Goal: Communication & Community: Answer question/provide support

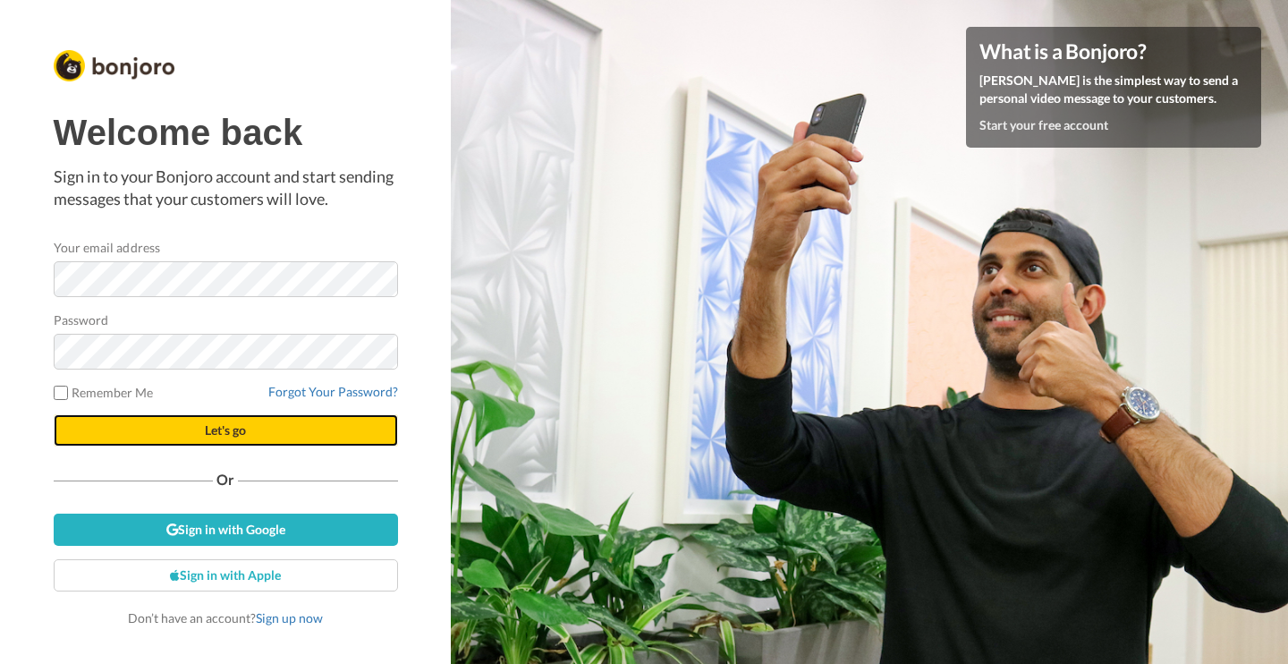
drag, startPoint x: 0, startPoint y: 0, endPoint x: 248, endPoint y: 430, distance: 496.5
click at [248, 430] on button "Let's go" at bounding box center [226, 430] width 344 height 32
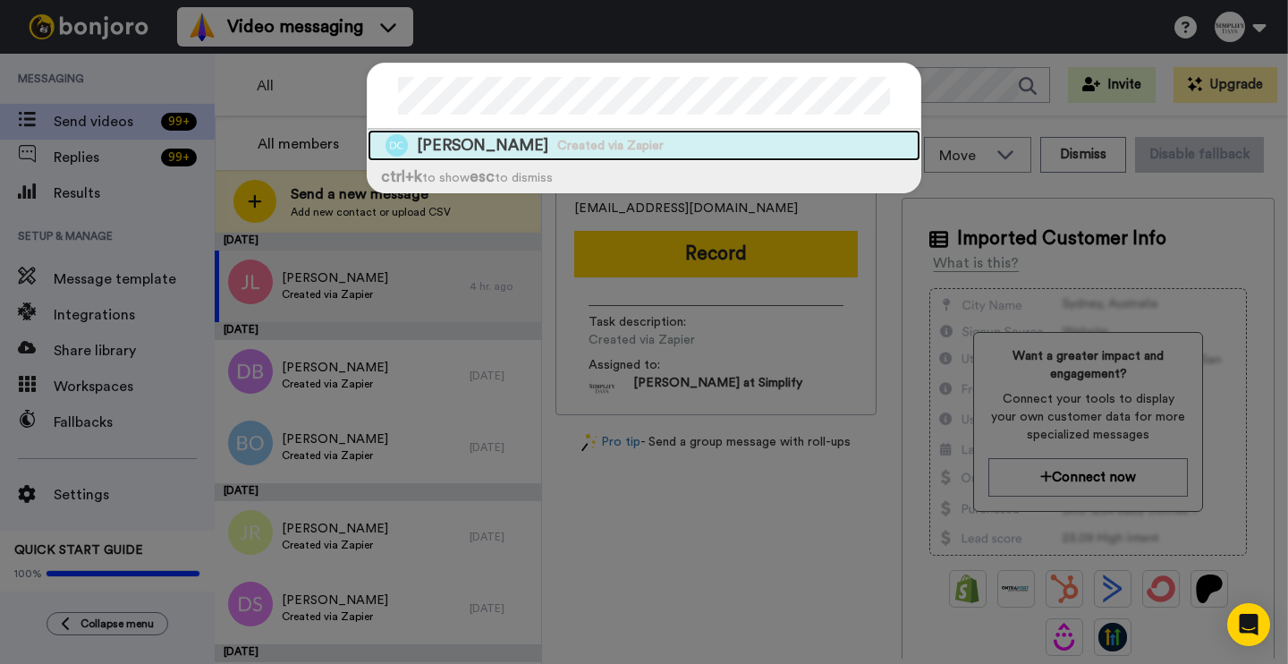
click at [494, 146] on span "Debbie Collins" at bounding box center [482, 145] width 131 height 22
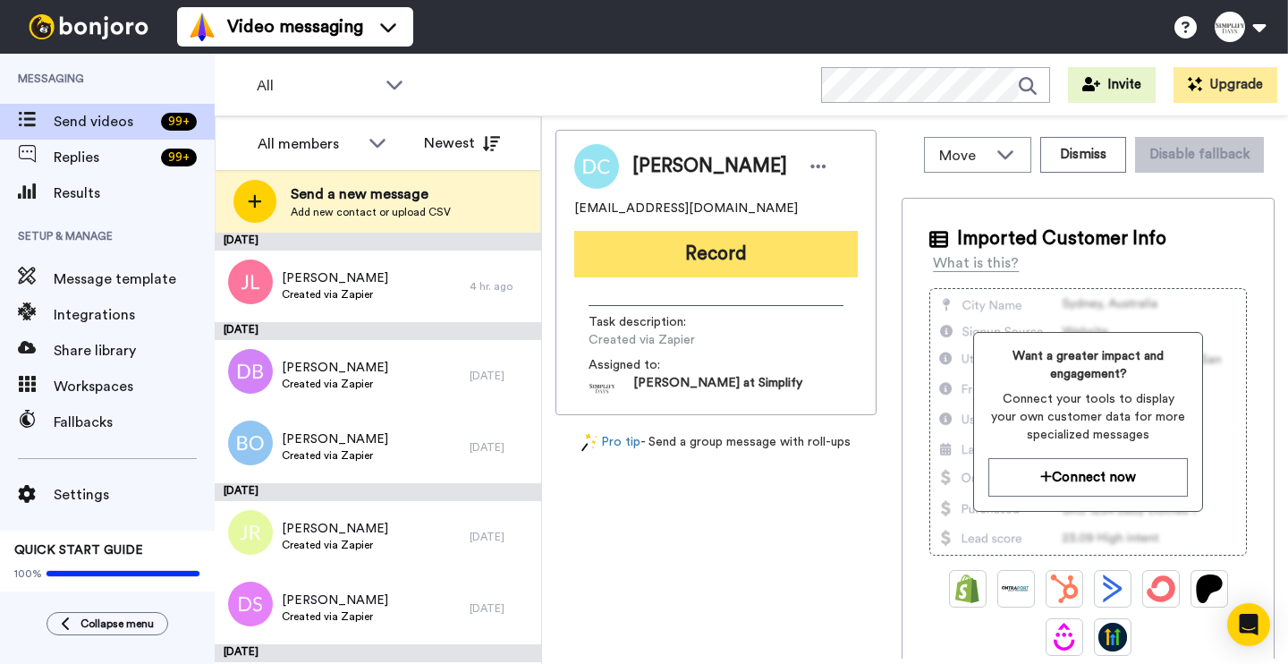
click at [691, 263] on button "Record" at bounding box center [716, 254] width 284 height 47
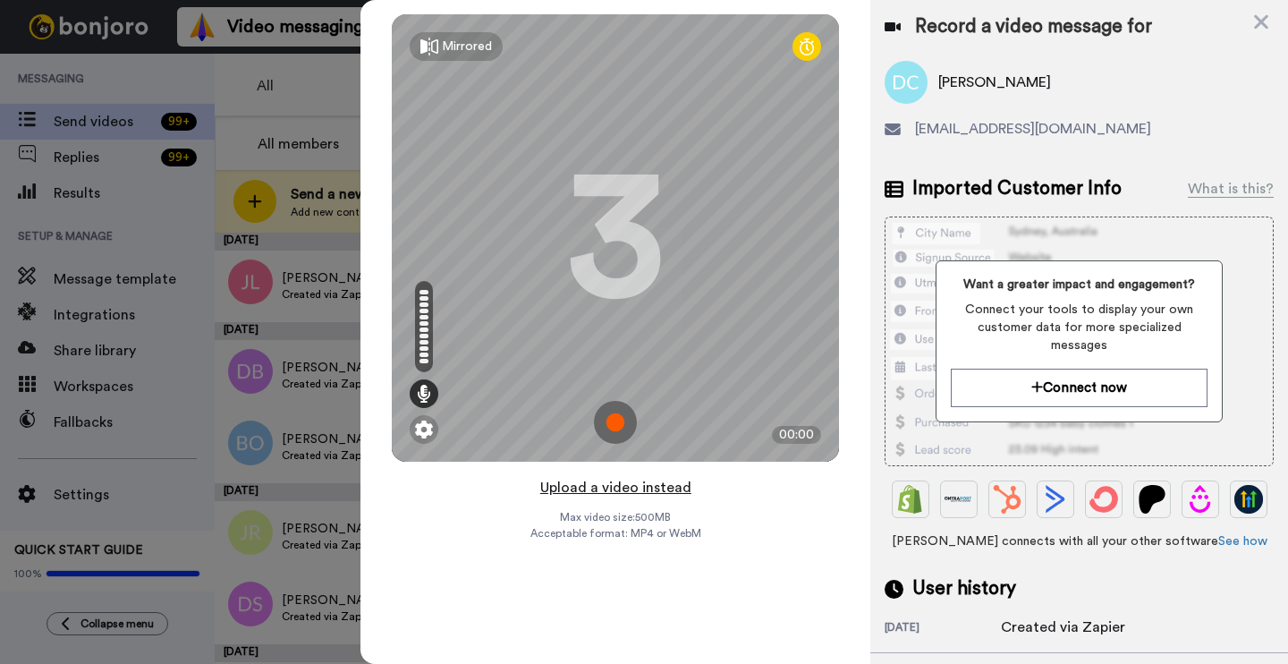
click at [638, 492] on button "Upload a video instead" at bounding box center [616, 487] width 162 height 23
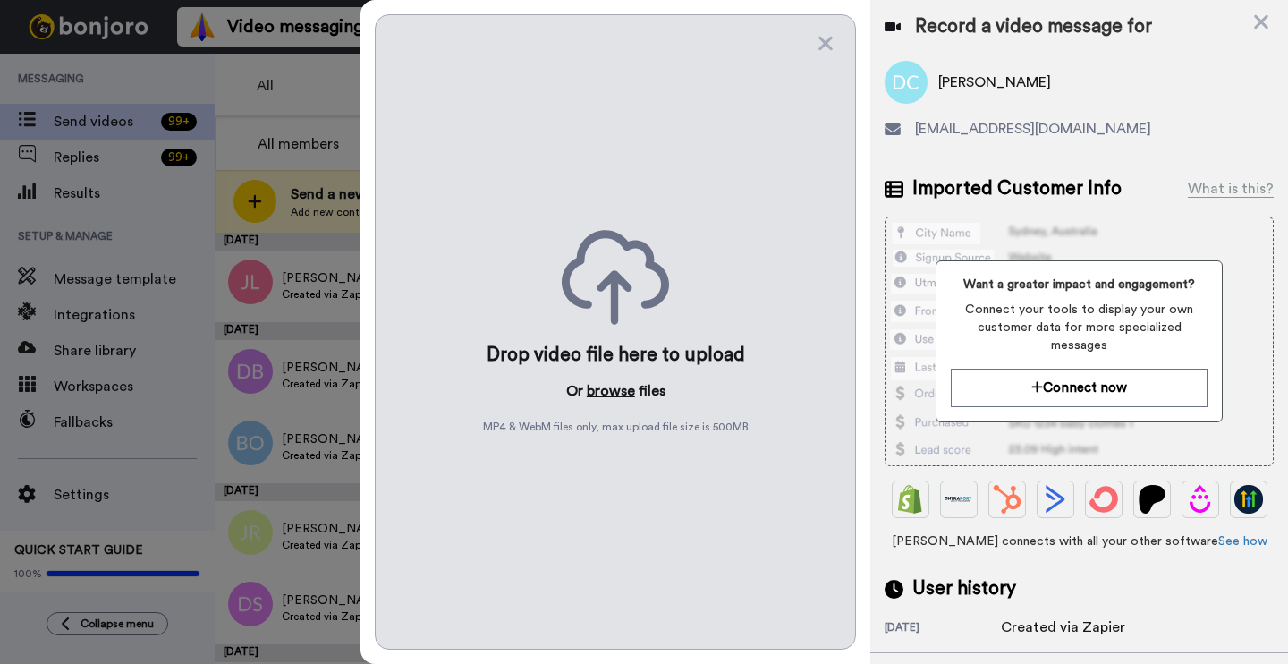
click at [614, 388] on button "browse" at bounding box center [611, 390] width 48 height 21
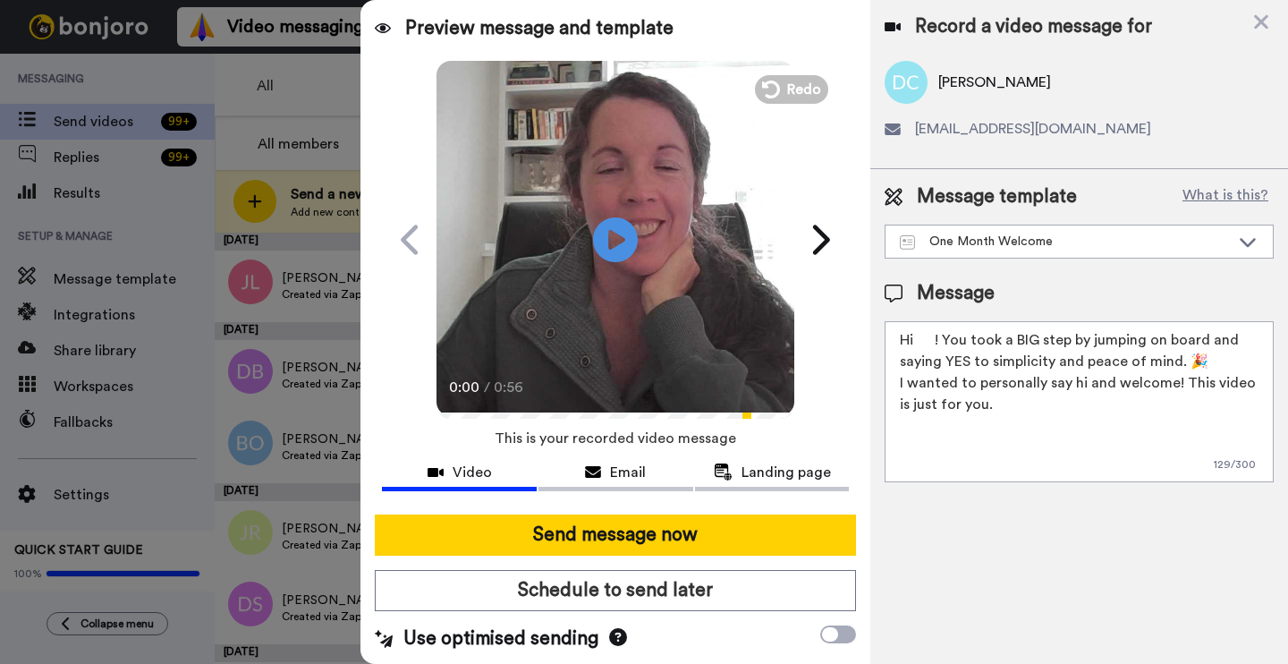
click at [937, 335] on textarea "Hi ! You took a BIG step by jumping on board and saying YES to simplicity and p…" at bounding box center [1079, 401] width 389 height 161
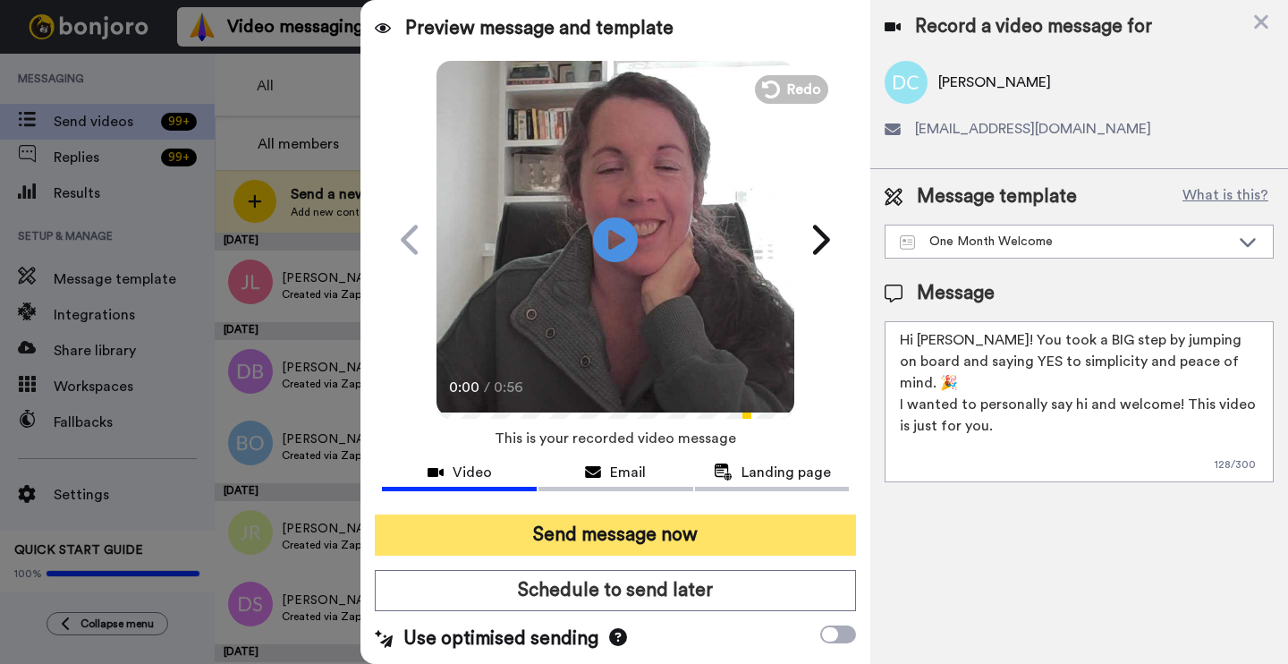
type textarea "Hi Debbie! You took a BIG step by jumping on board and saying YES to simplicity…"
click at [771, 537] on button "Send message now" at bounding box center [615, 534] width 481 height 41
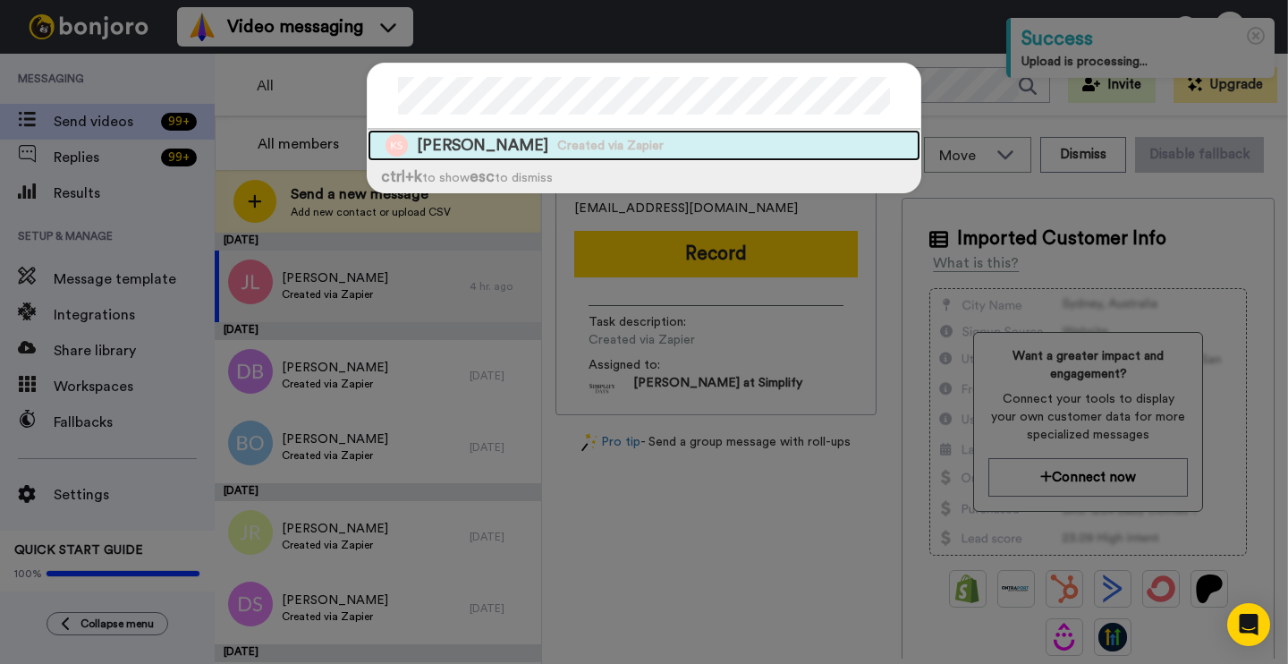
click at [679, 146] on div "Kay Schwartz Created via Zapier" at bounding box center [644, 145] width 553 height 31
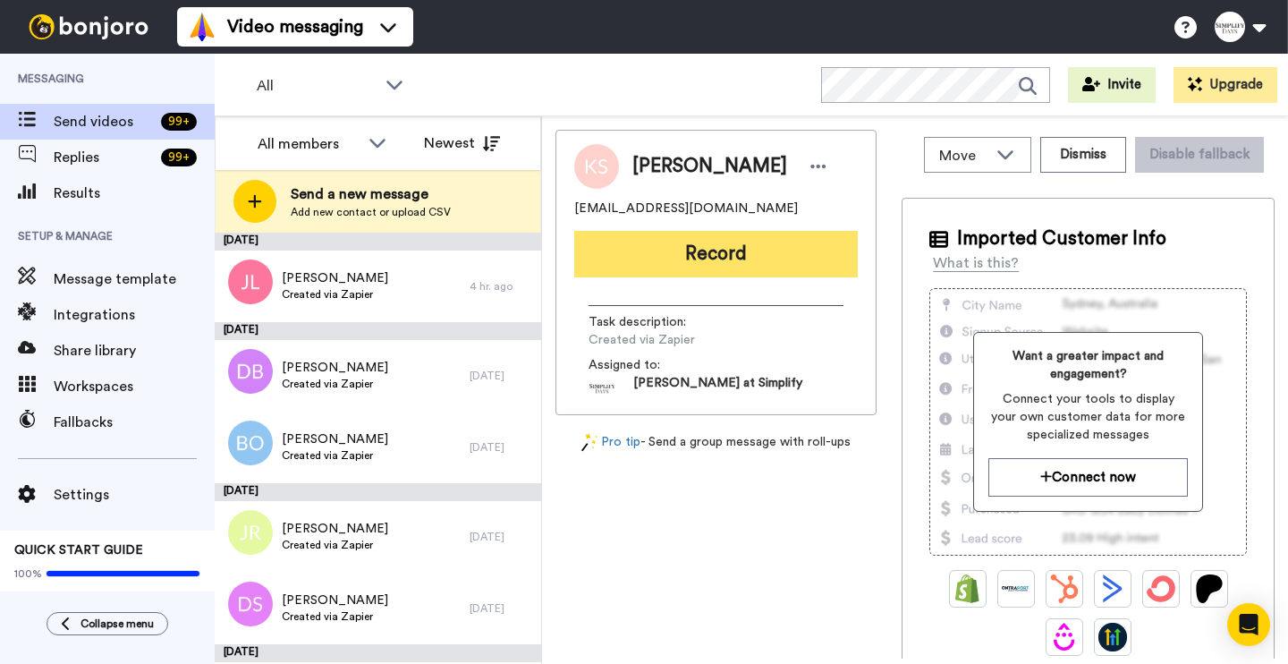
click at [764, 249] on button "Record" at bounding box center [716, 254] width 284 height 47
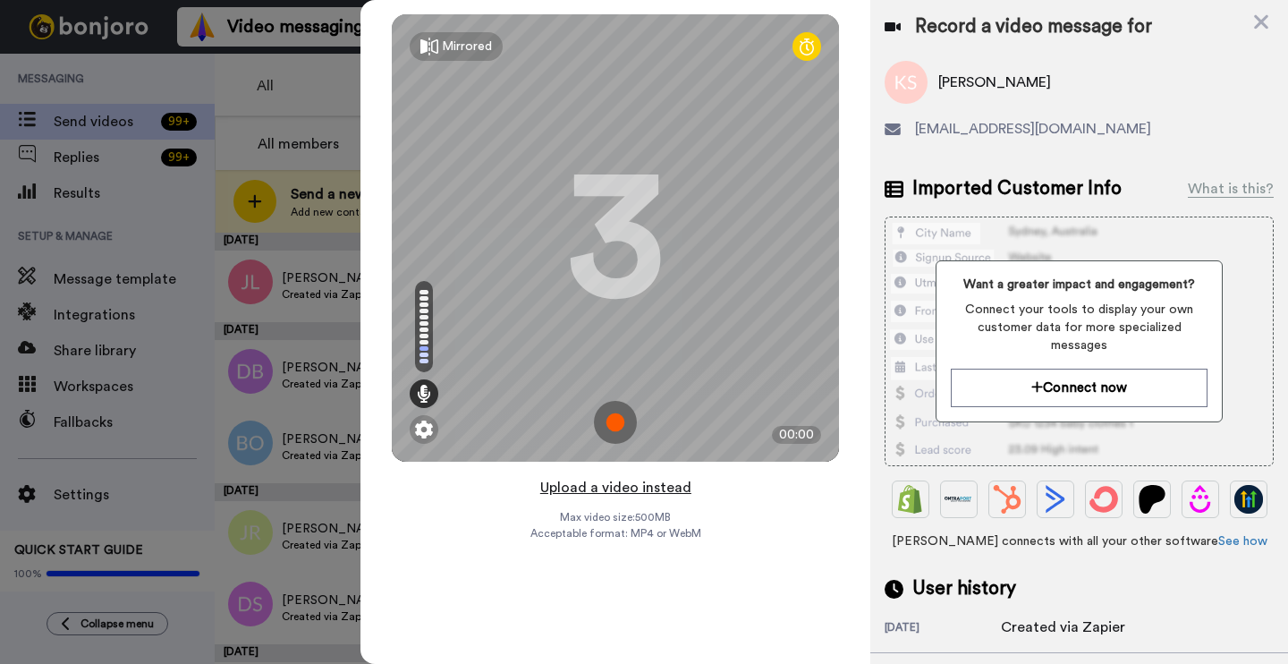
click at [564, 490] on button "Upload a video instead" at bounding box center [616, 487] width 162 height 23
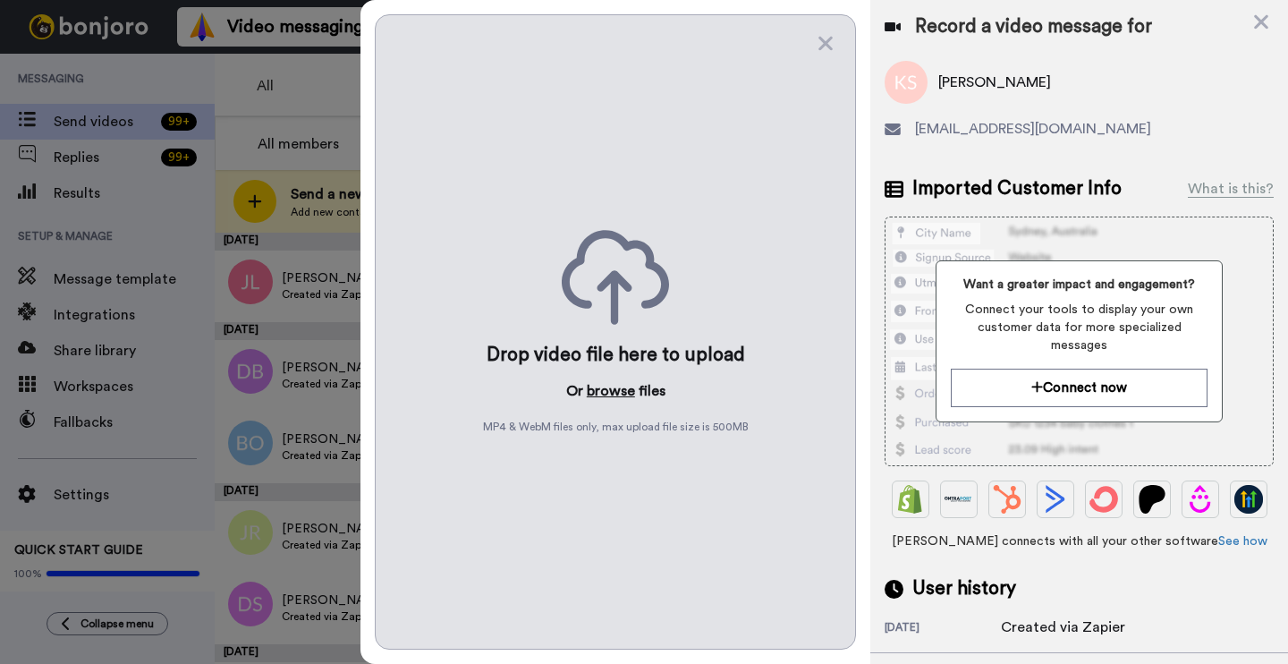
click at [606, 394] on button "browse" at bounding box center [611, 390] width 48 height 21
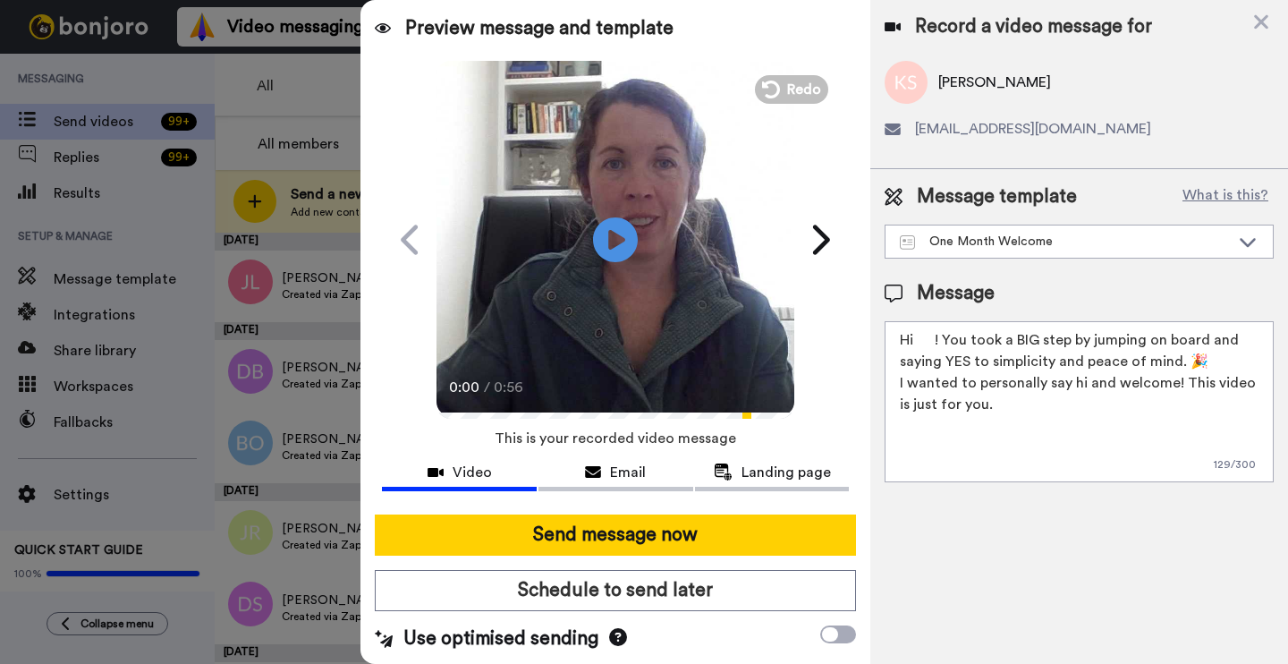
click at [932, 316] on div "Message Hi ! You took a BIG step by jumping on board and saying YES to simplici…" at bounding box center [1079, 381] width 389 height 202
click at [932, 330] on textarea "Hi ! You took a BIG step by jumping on board and saying YES to simplicity and p…" at bounding box center [1079, 401] width 389 height 161
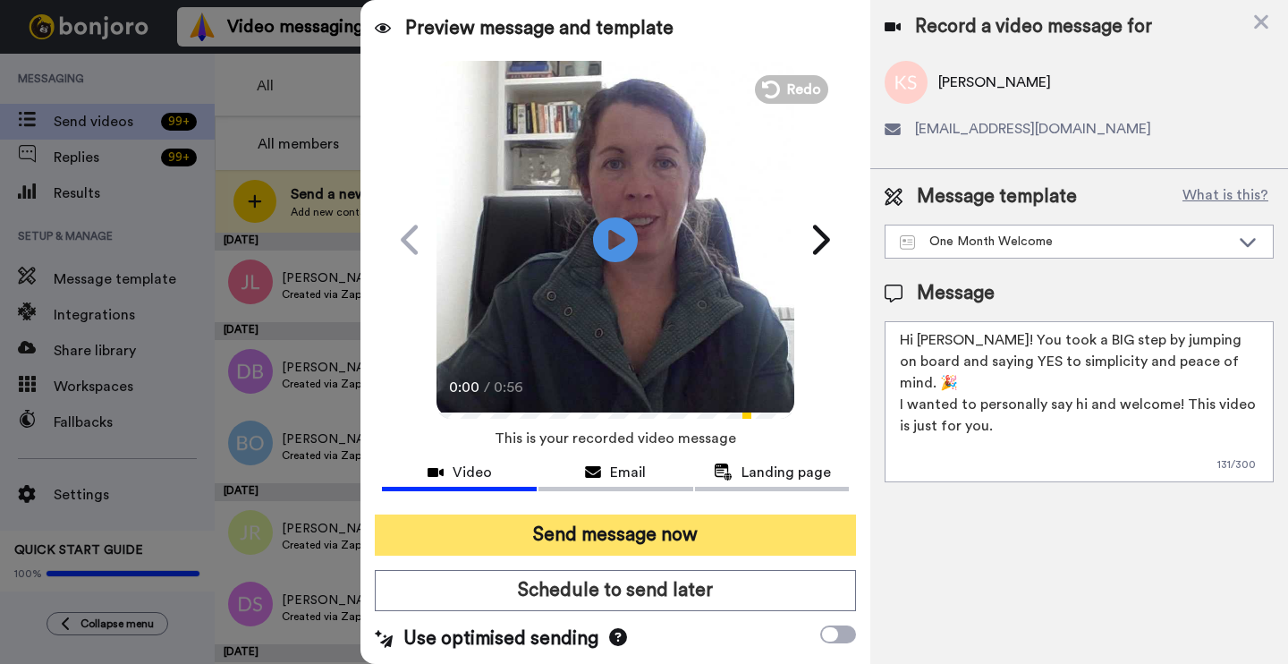
type textarea "Hi Kay! You took a BIG step by jumping on board and saying YES to simplicity an…"
click at [684, 554] on button "Send message now" at bounding box center [615, 534] width 481 height 41
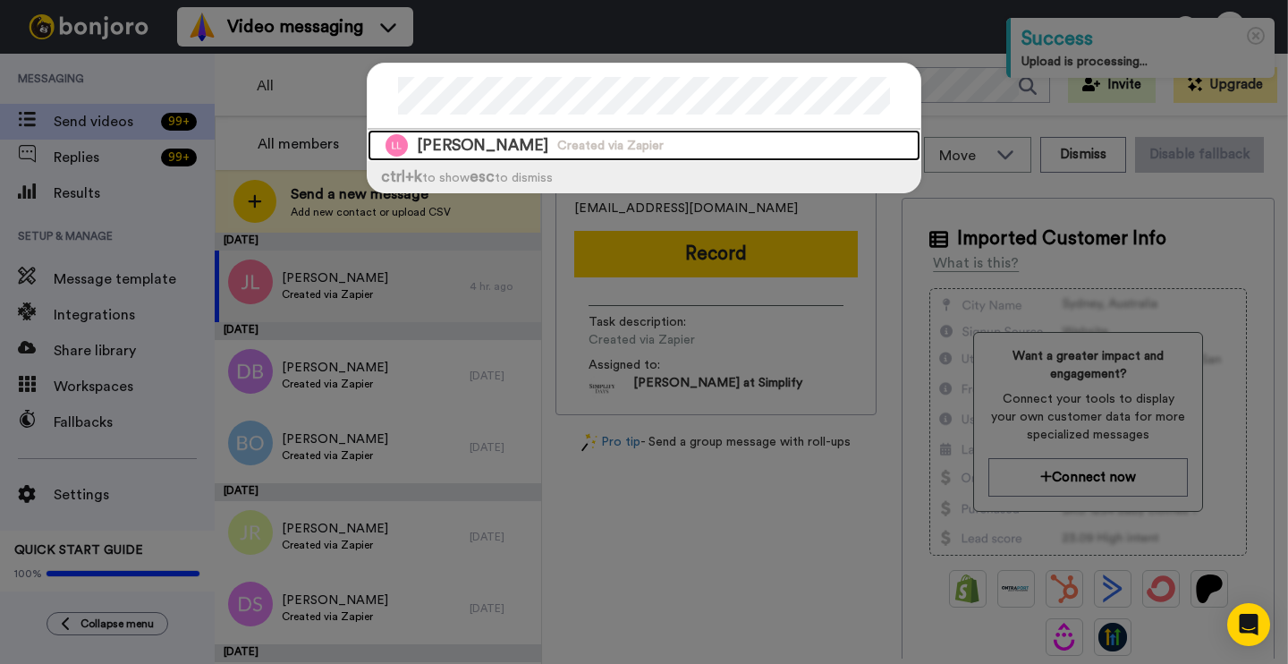
click at [444, 144] on span "Larry D Longley" at bounding box center [482, 145] width 131 height 22
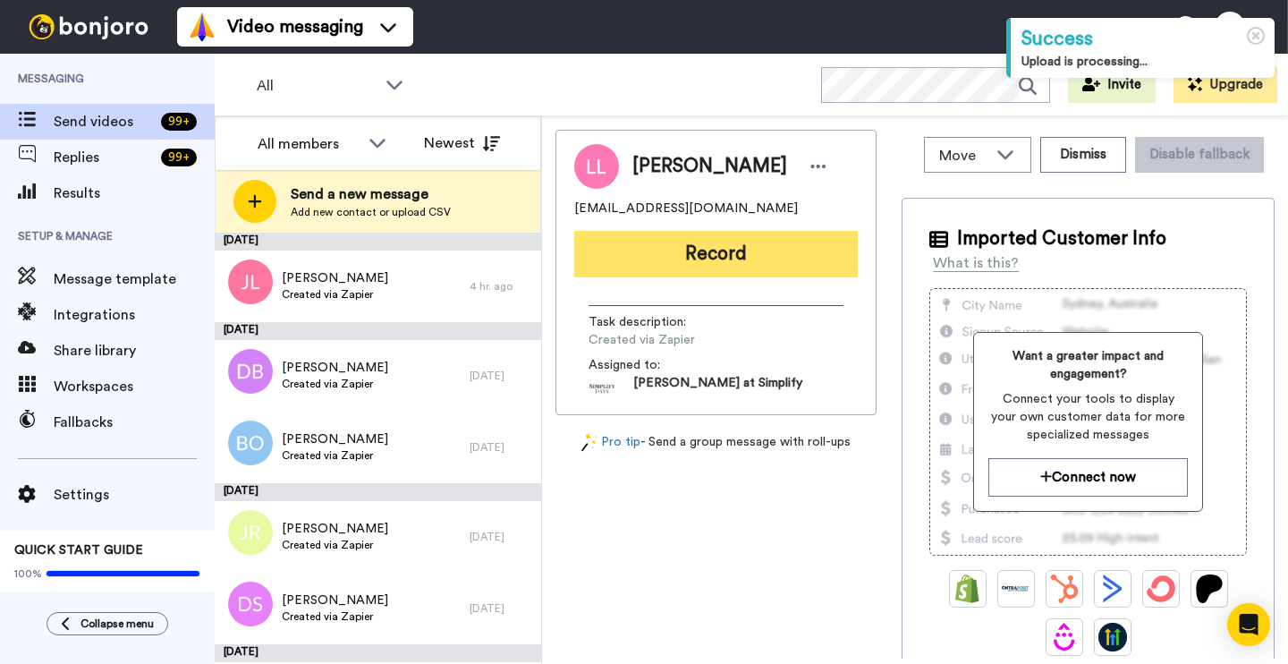
click at [683, 241] on button "Record" at bounding box center [716, 254] width 284 height 47
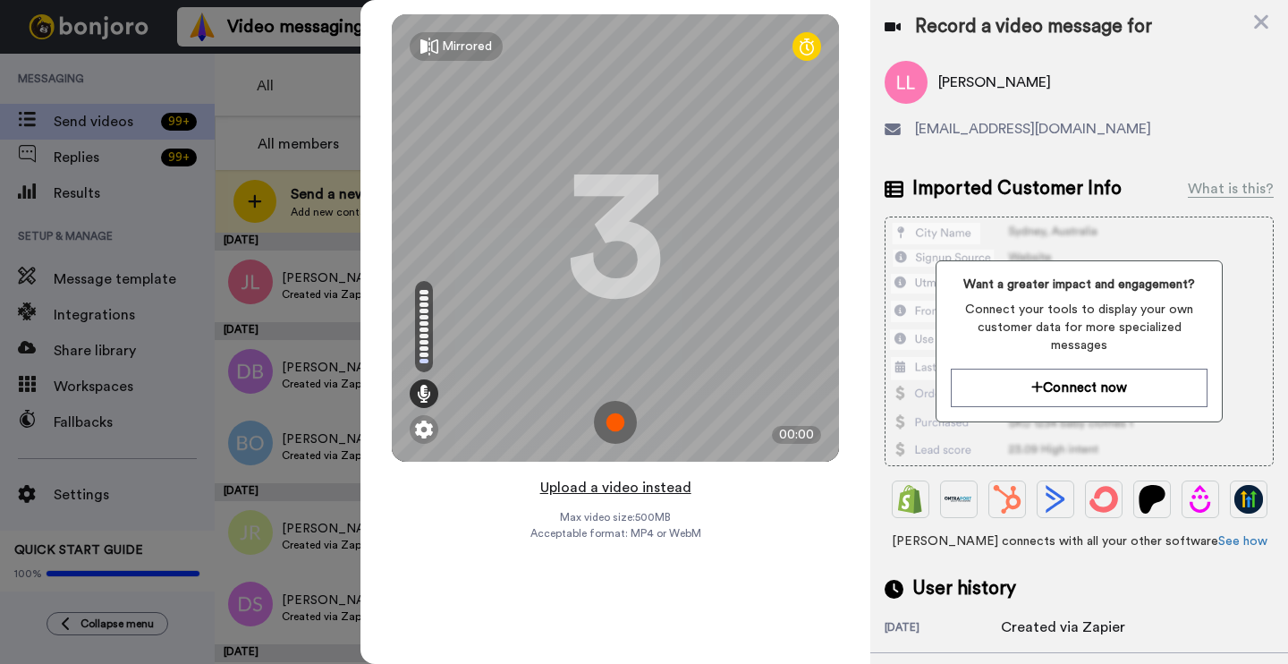
click at [647, 490] on button "Upload a video instead" at bounding box center [616, 487] width 162 height 23
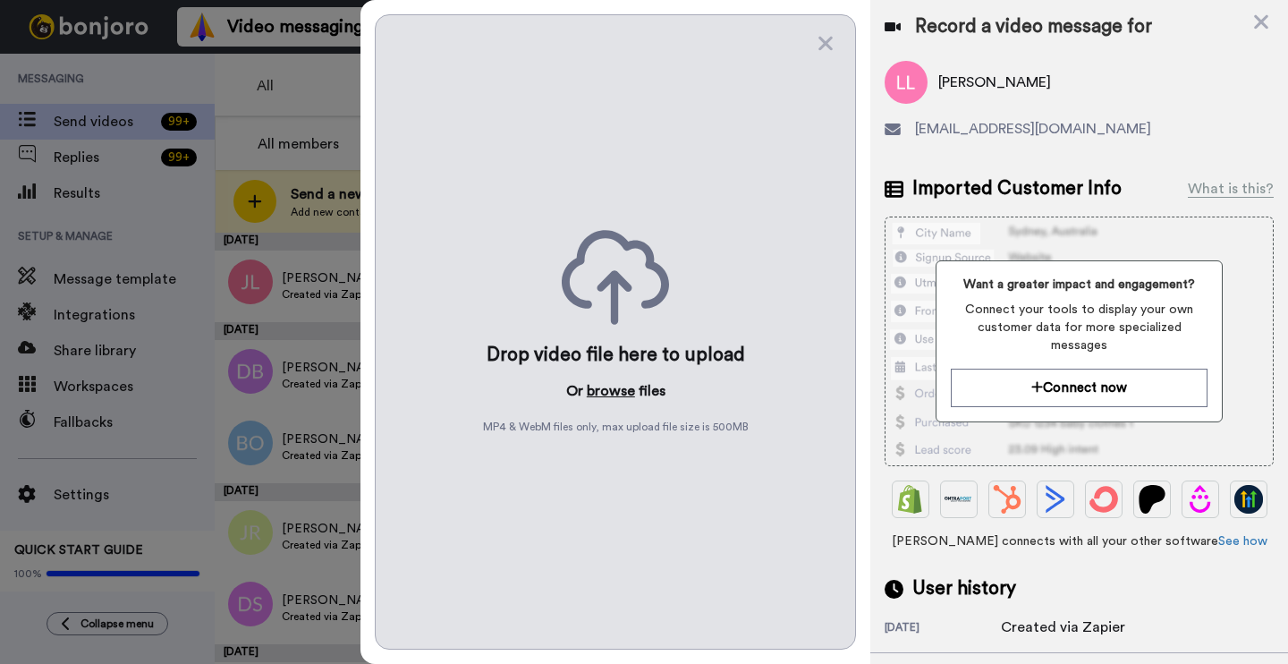
click at [611, 396] on button "browse" at bounding box center [611, 390] width 48 height 21
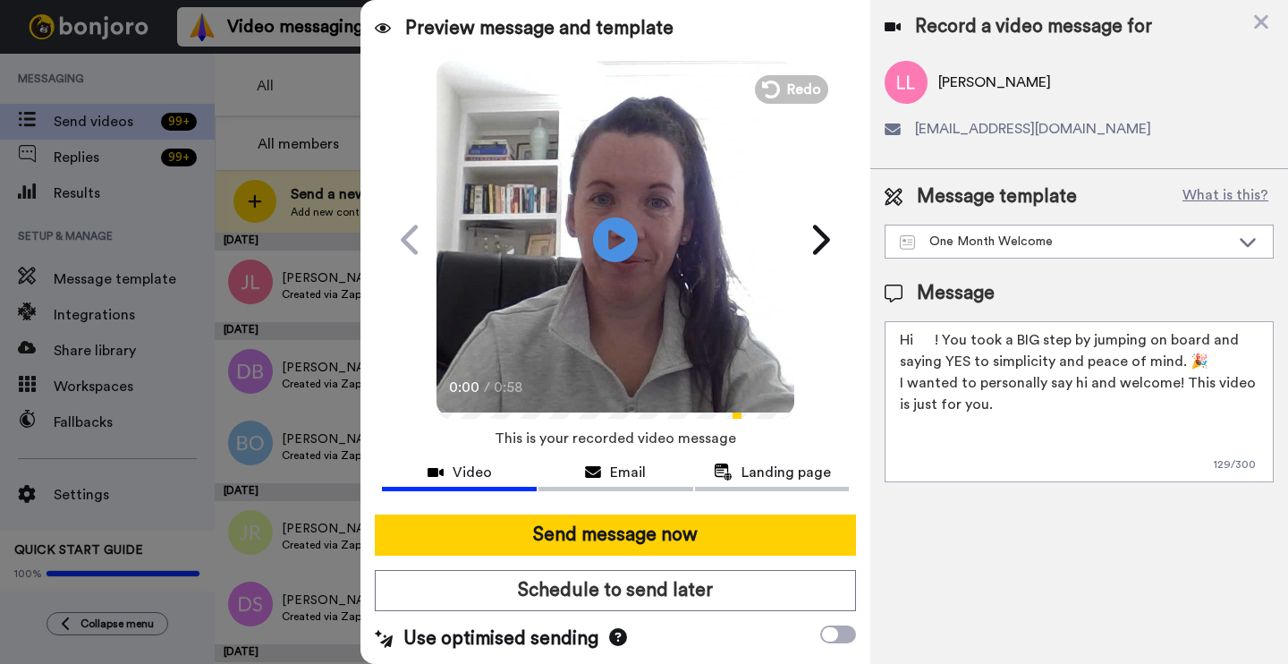
drag, startPoint x: 935, startPoint y: 336, endPoint x: 1016, endPoint y: 335, distance: 81.4
click at [935, 337] on textarea "Hi ! You took a BIG step by jumping on board and saying YES to simplicity and p…" at bounding box center [1079, 401] width 389 height 161
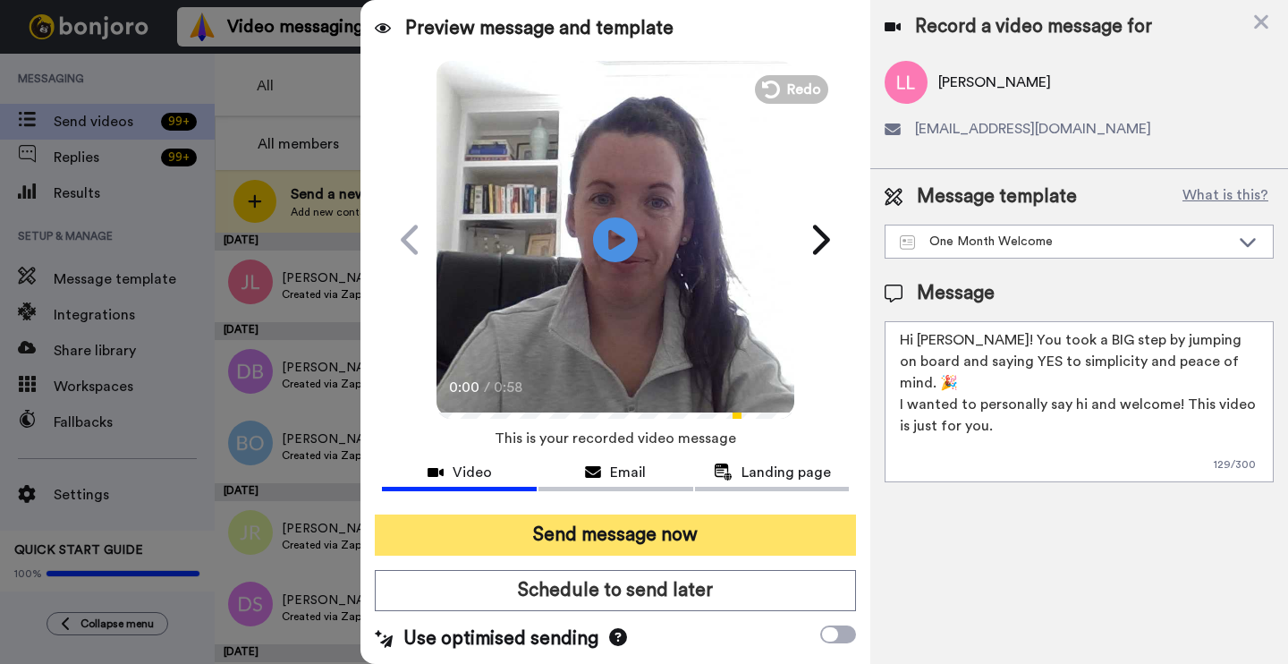
type textarea "Hi Larry! You took a BIG step by jumping on board and saying YES to simplicity …"
click at [572, 544] on button "Send message now" at bounding box center [615, 534] width 481 height 41
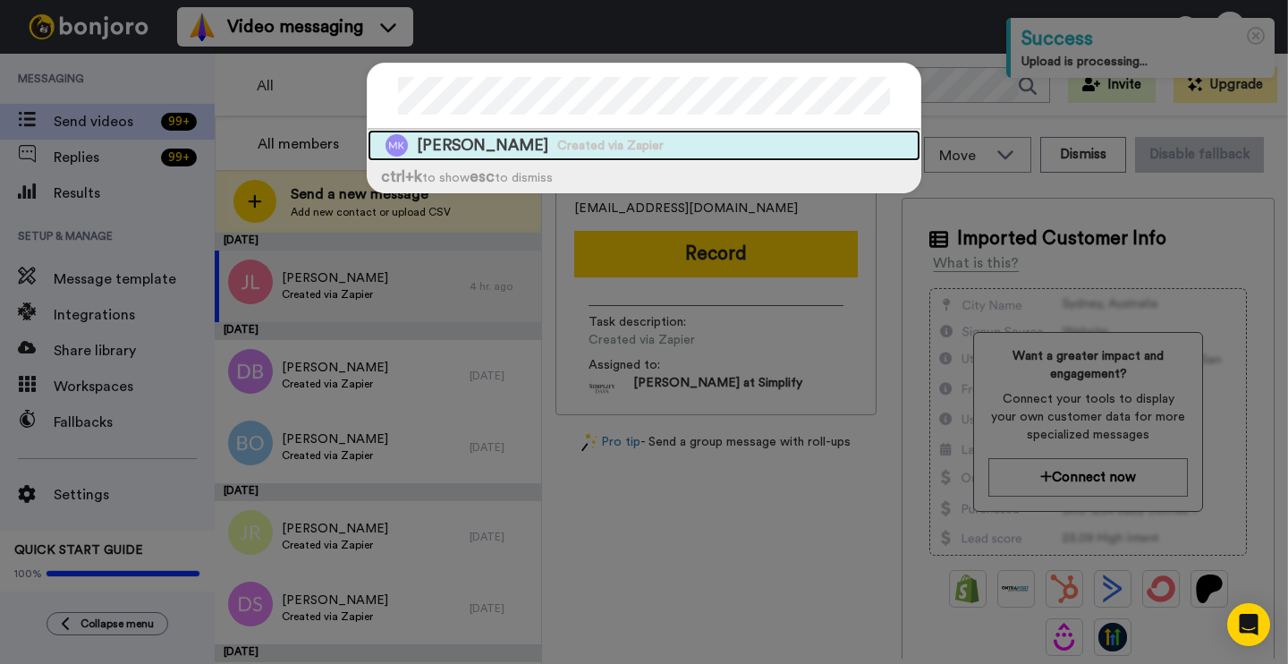
click at [591, 143] on span "Created via Zapier" at bounding box center [610, 146] width 106 height 18
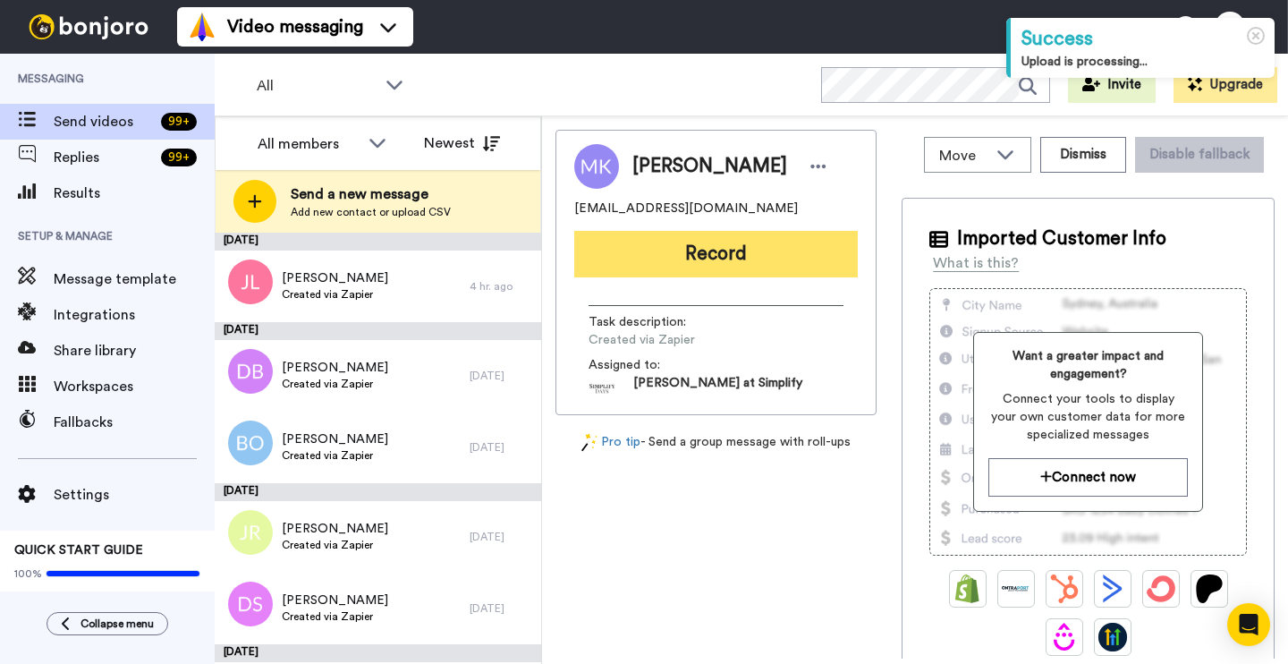
click at [776, 251] on button "Record" at bounding box center [716, 254] width 284 height 47
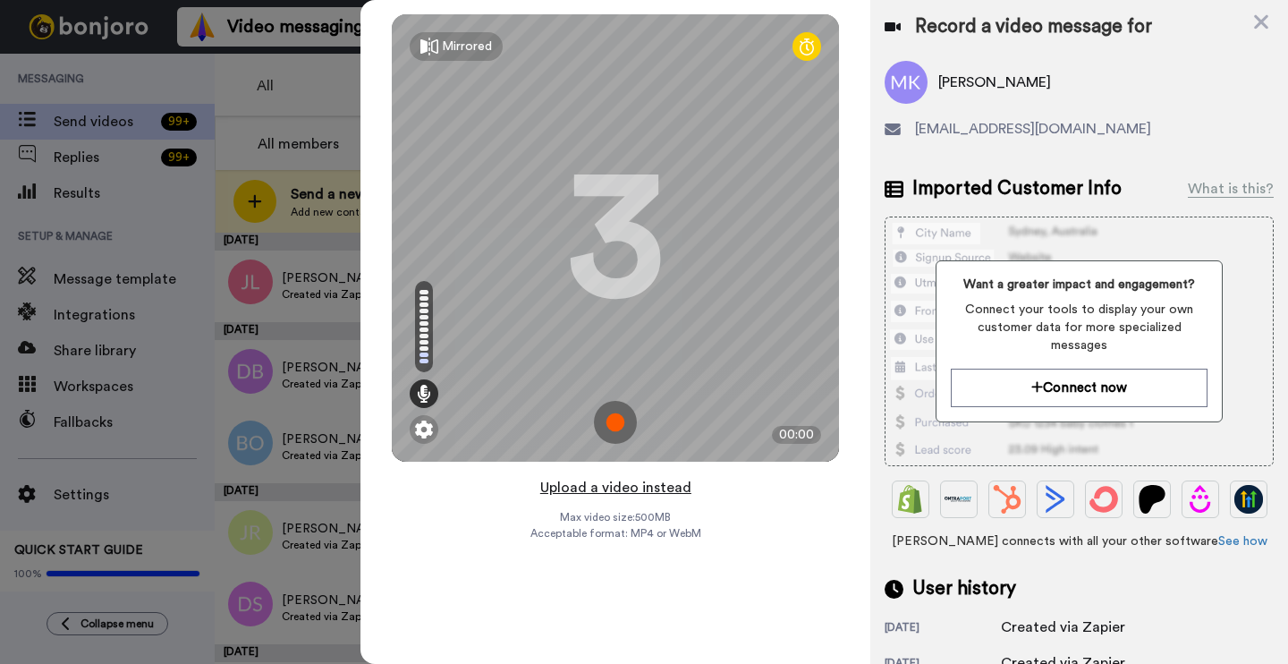
click at [637, 489] on button "Upload a video instead" at bounding box center [616, 487] width 162 height 23
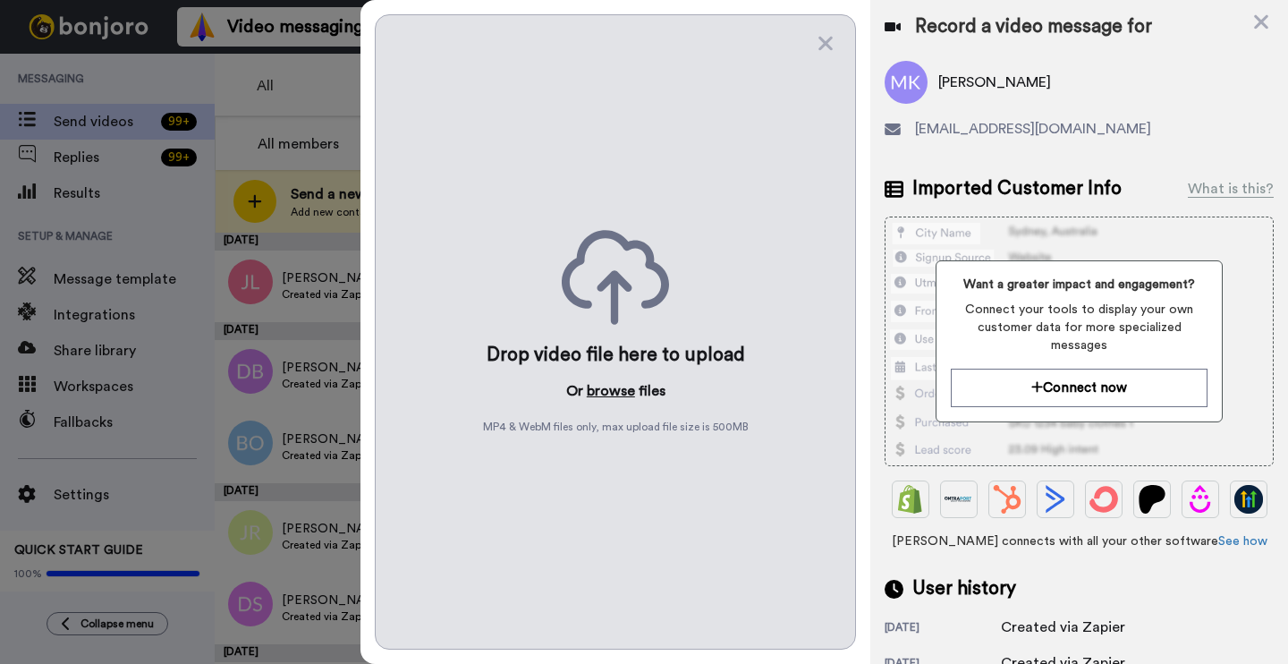
click at [603, 394] on button "browse" at bounding box center [611, 390] width 48 height 21
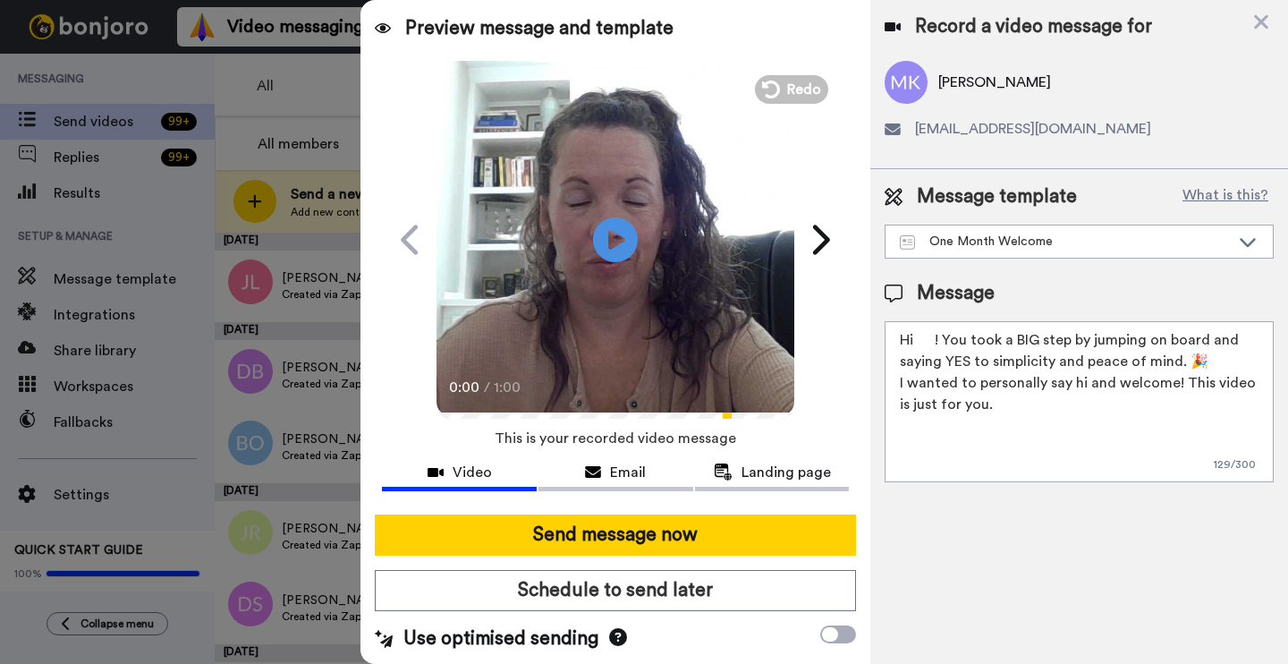
click at [939, 334] on textarea "Hi ! You took a BIG step by jumping on board and saying YES to simplicity and p…" at bounding box center [1079, 401] width 389 height 161
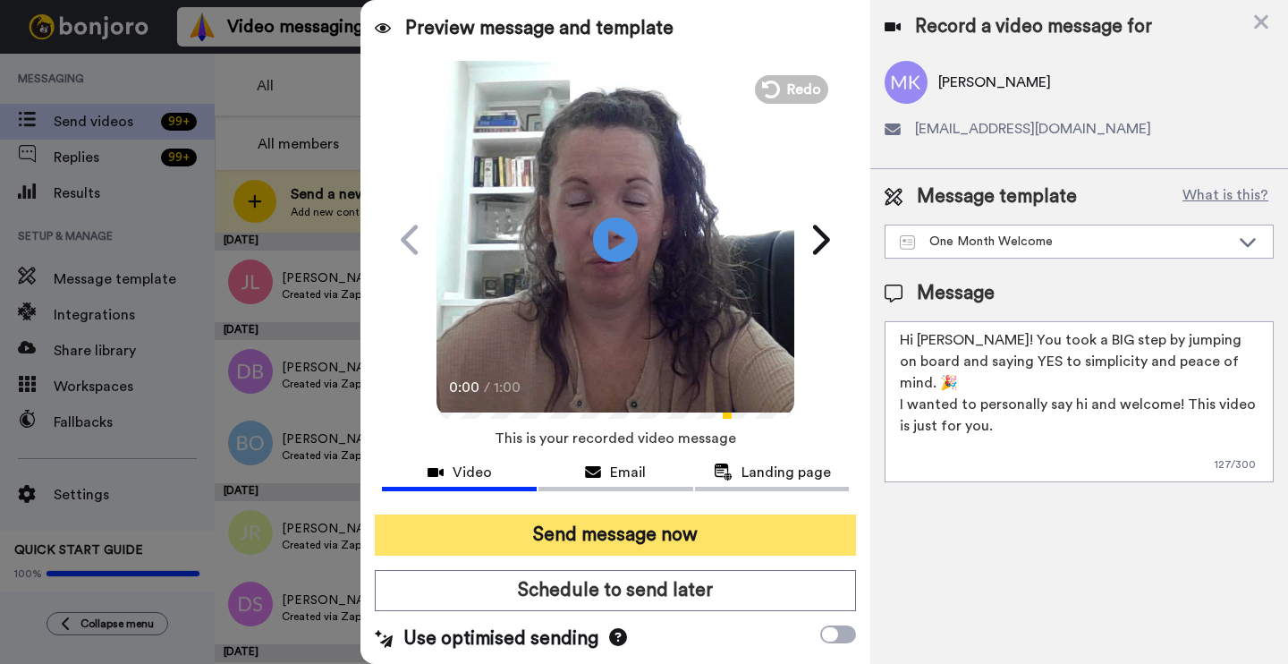
type textarea "Hi MaryAnn! You took a BIG step by jumping on board and saying YES to simplicit…"
click at [717, 530] on button "Send message now" at bounding box center [615, 534] width 481 height 41
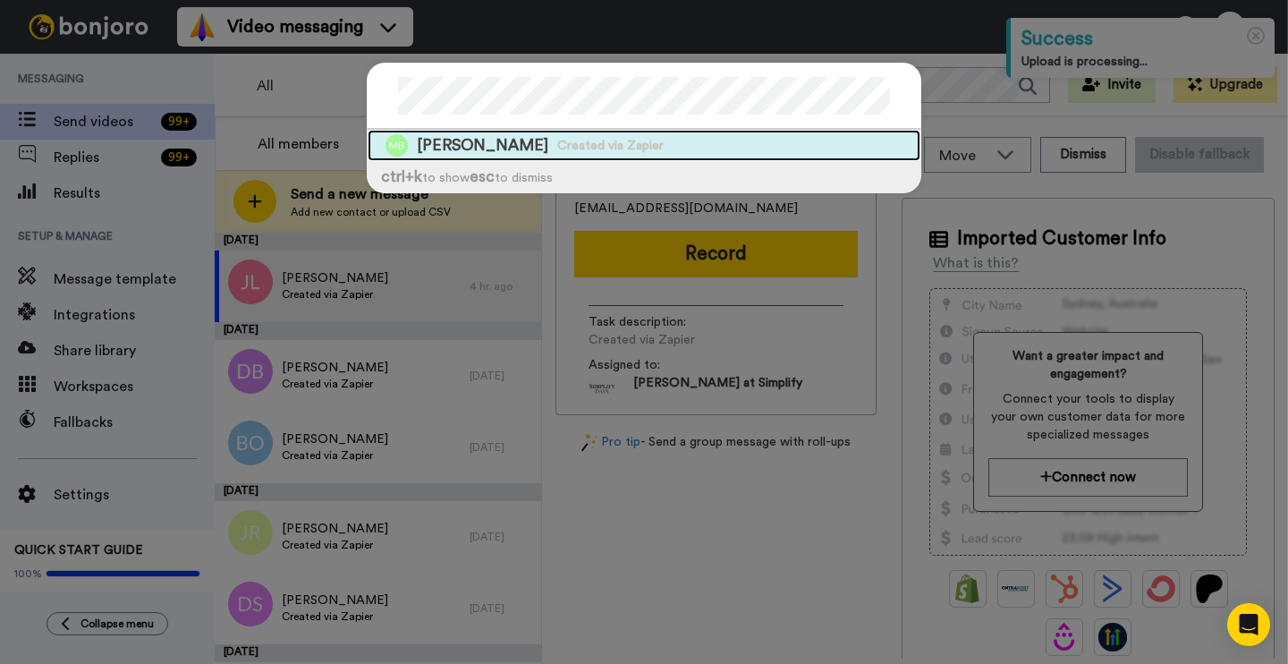
click at [486, 150] on span "[PERSON_NAME]" at bounding box center [482, 145] width 131 height 22
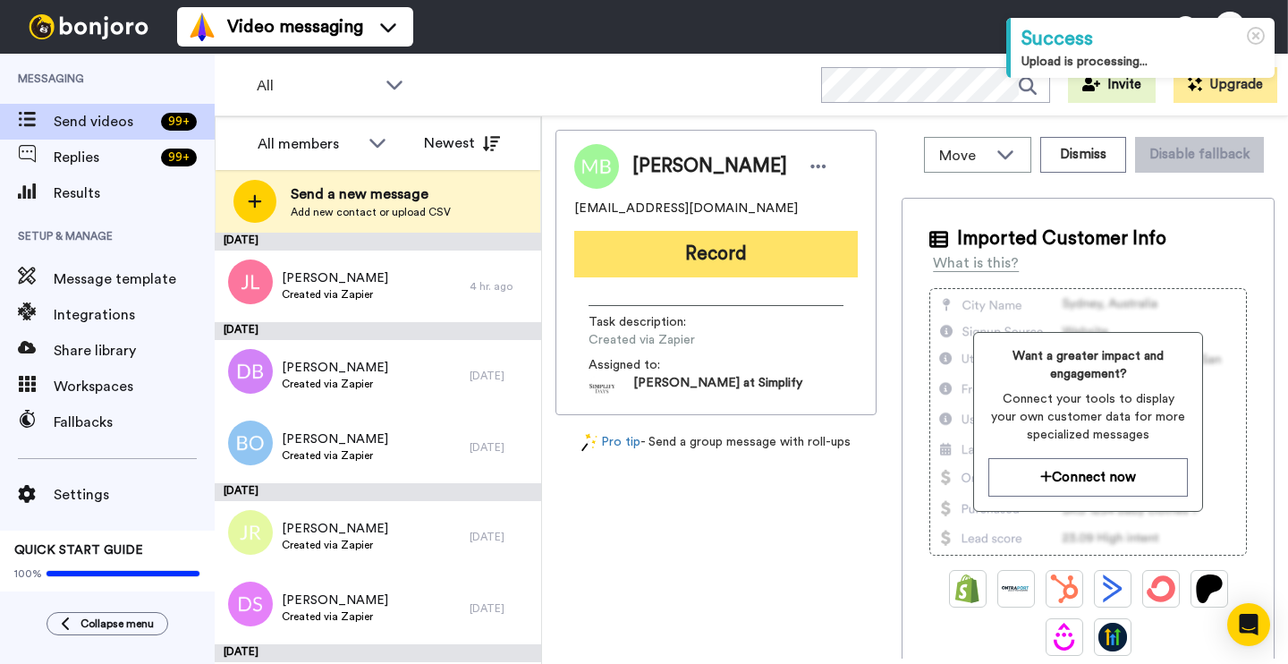
click at [680, 257] on button "Record" at bounding box center [716, 254] width 284 height 47
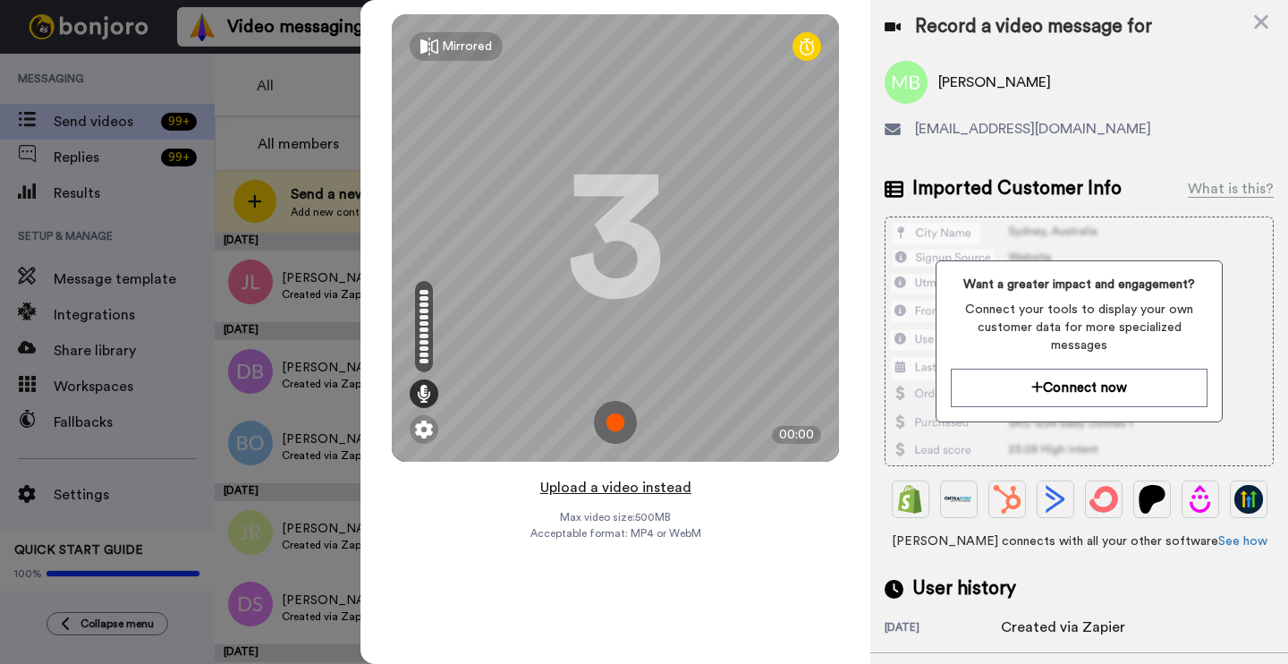
click at [614, 487] on button "Upload a video instead" at bounding box center [616, 487] width 162 height 23
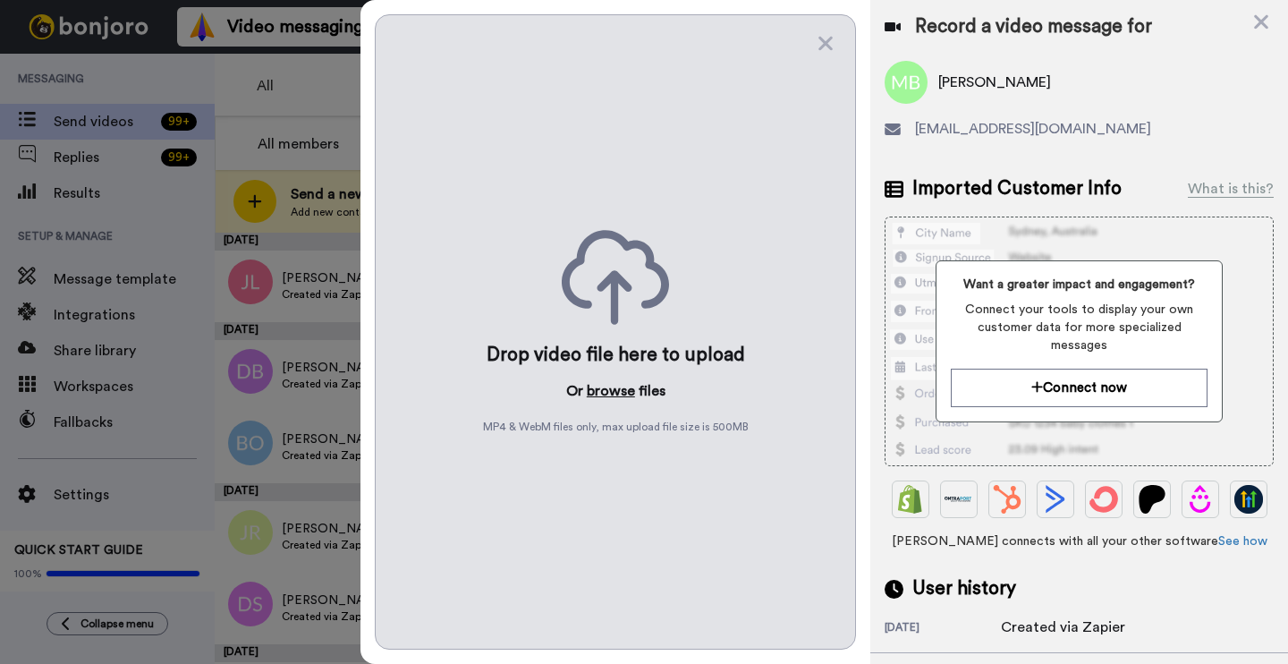
click at [621, 394] on button "browse" at bounding box center [611, 390] width 48 height 21
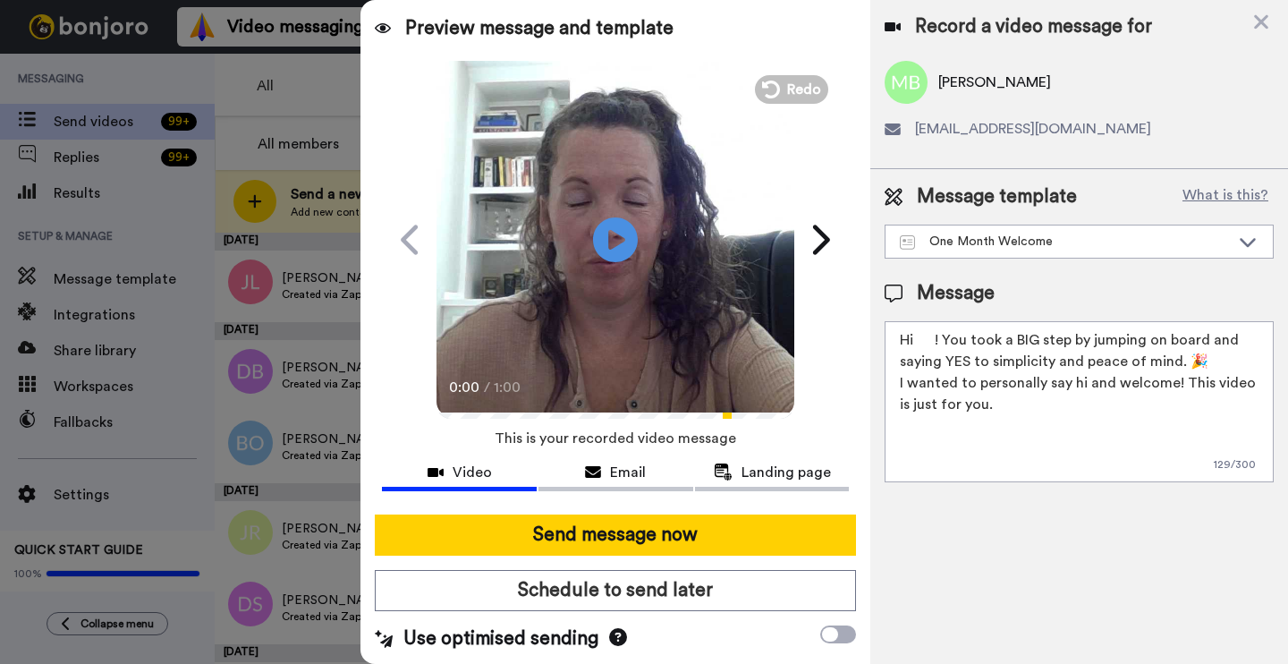
click at [934, 334] on textarea "Hi ! You took a BIG step by jumping on board and saying YES to simplicity and p…" at bounding box center [1079, 401] width 389 height 161
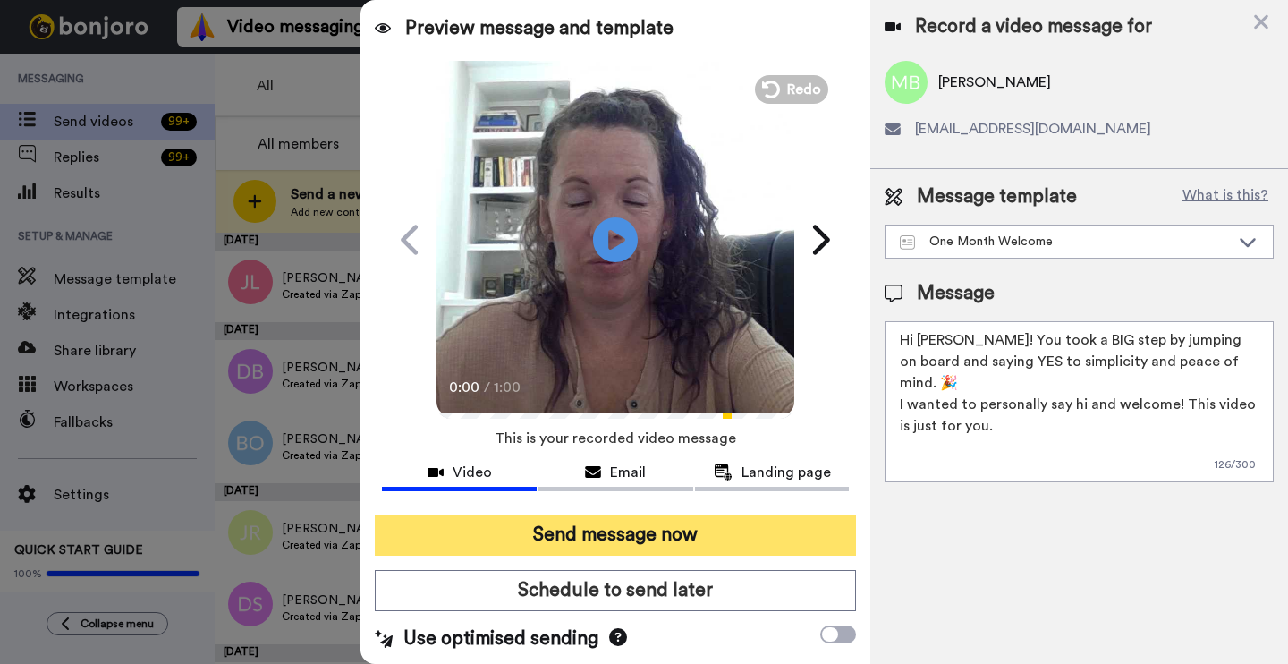
type textarea "Hi MaryAnne! You took a BIG step by jumping on board and saying YES to simplici…"
click at [778, 530] on button "Send message now" at bounding box center [615, 534] width 481 height 41
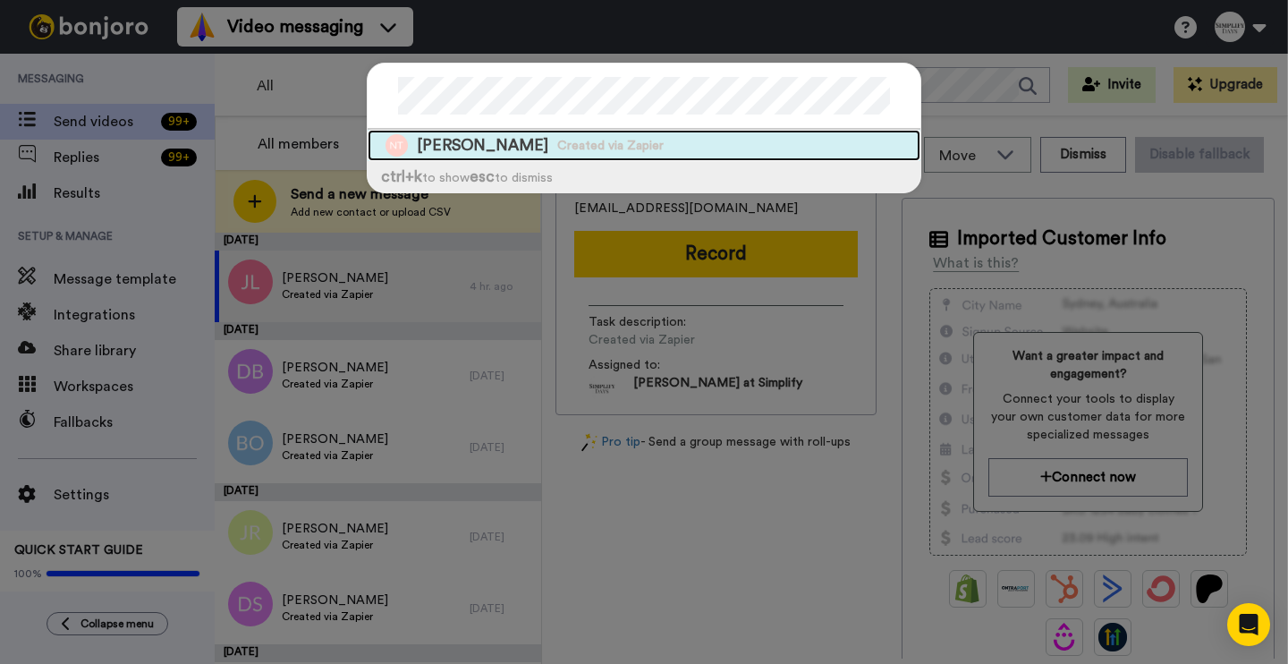
click at [691, 147] on div "[PERSON_NAME] Created via Zapier" at bounding box center [644, 145] width 553 height 31
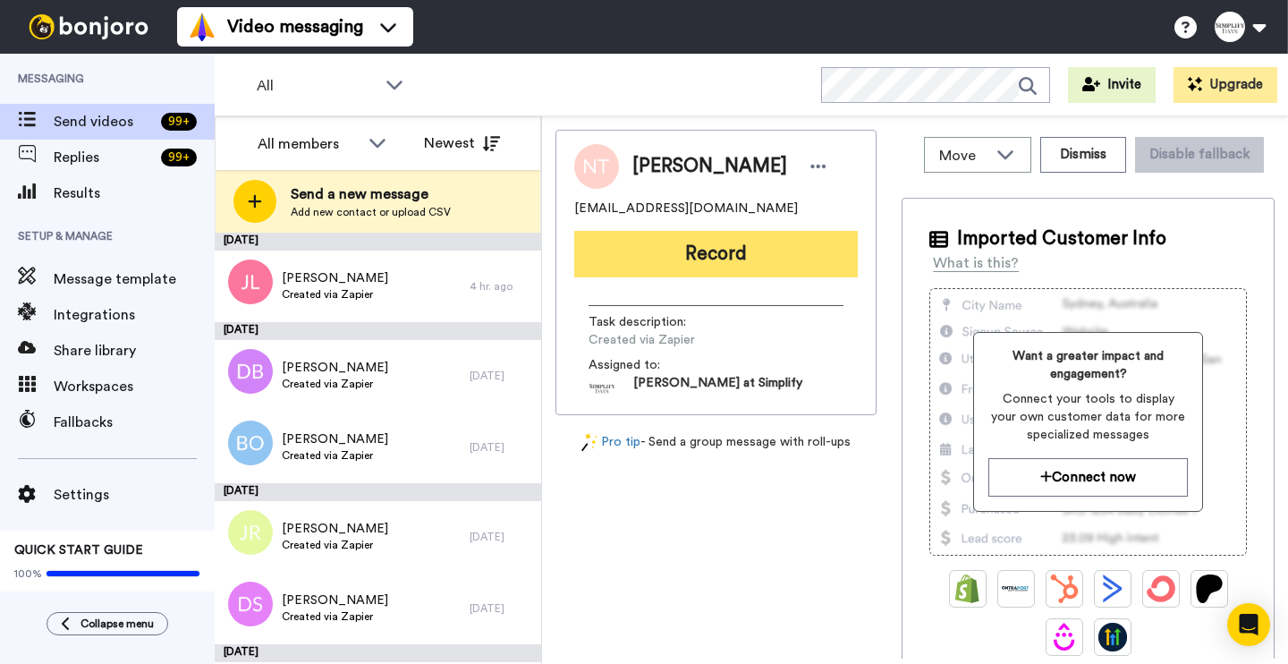
click at [689, 250] on button "Record" at bounding box center [716, 254] width 284 height 47
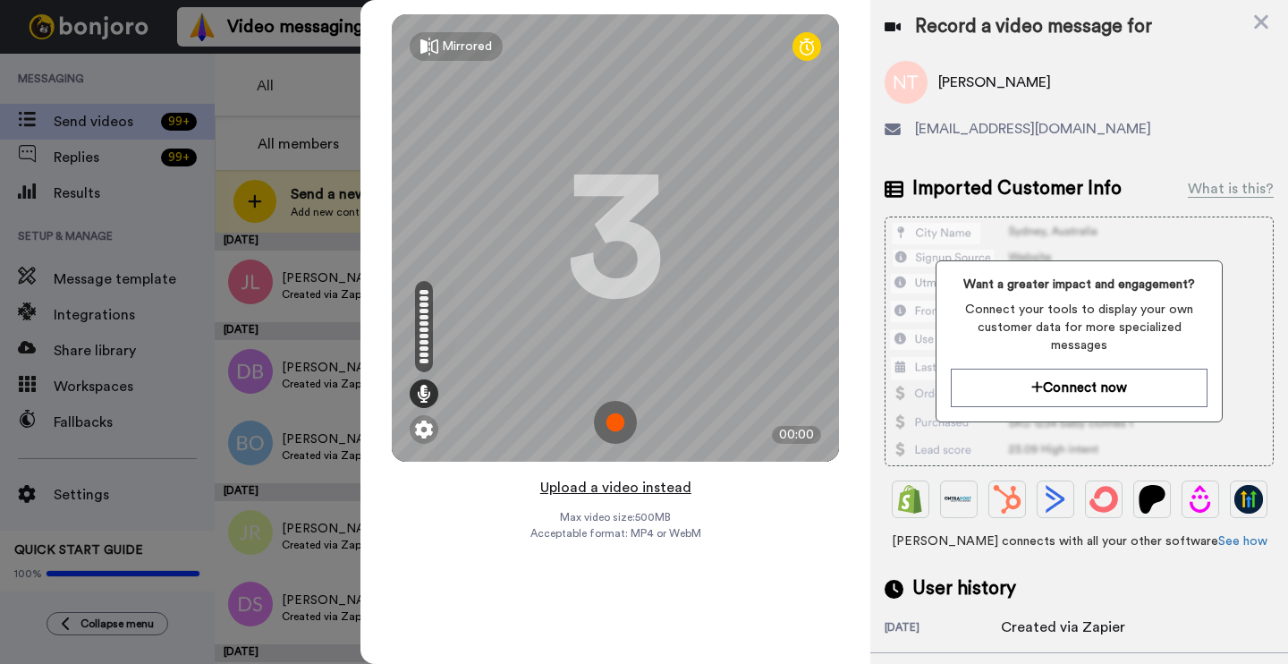
click at [591, 487] on button "Upload a video instead" at bounding box center [616, 487] width 162 height 23
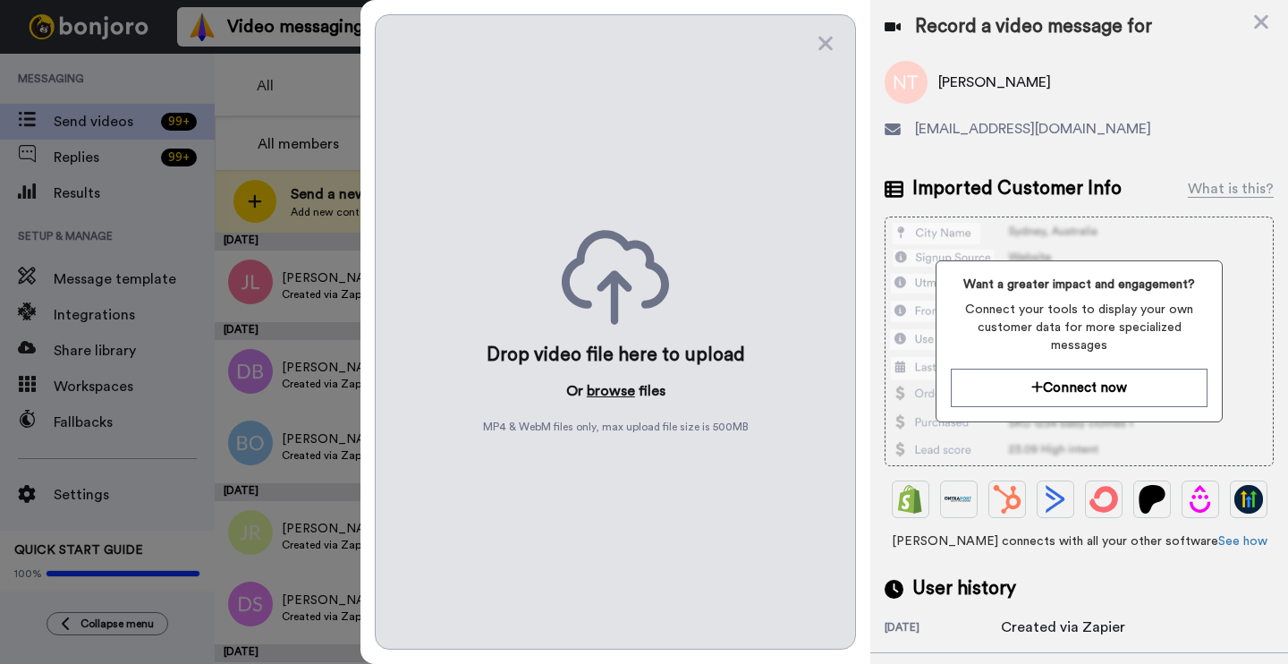
click at [591, 394] on button "browse" at bounding box center [611, 390] width 48 height 21
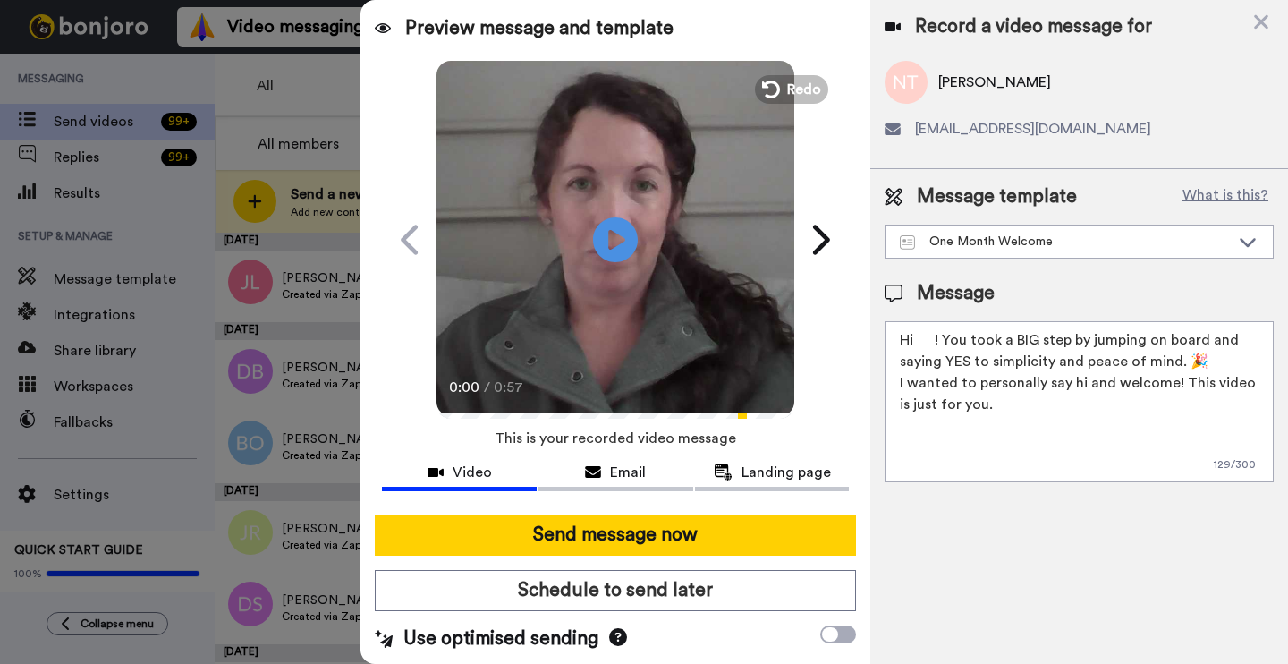
click at [934, 330] on textarea "Hi ! You took a BIG step by jumping on board and saying YES to simplicity and p…" at bounding box center [1079, 401] width 389 height 161
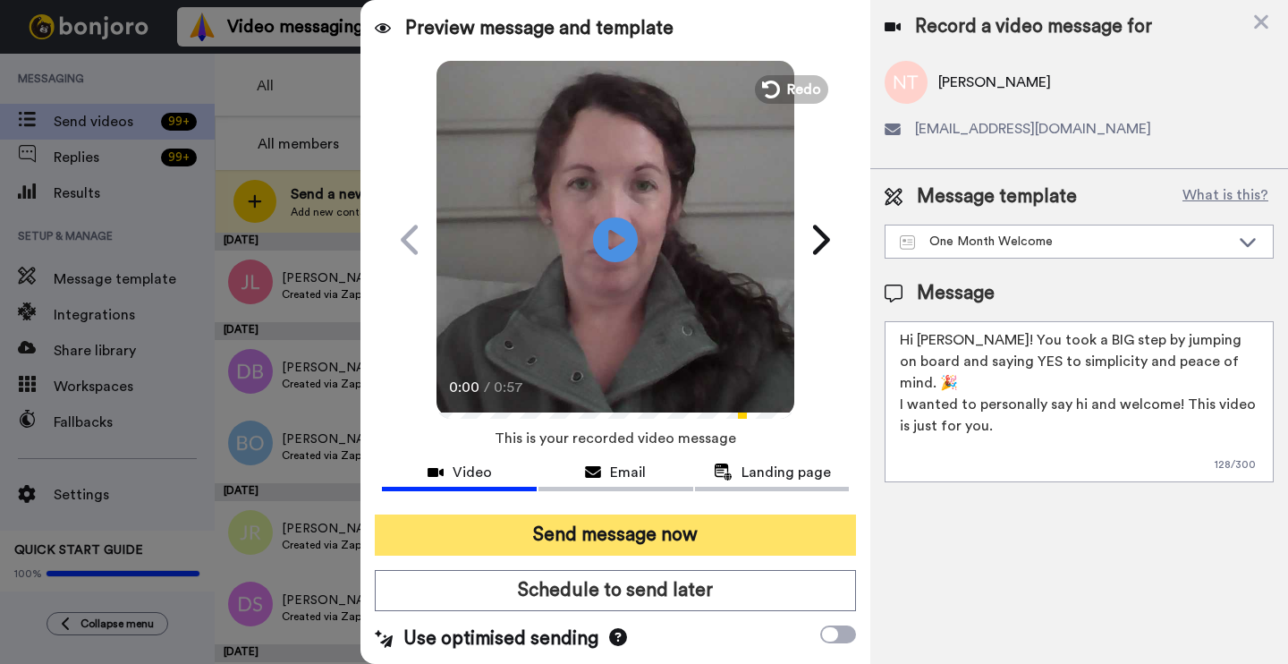
type textarea "Hi [PERSON_NAME]! You took a BIG step by jumping on board and saying YES to sim…"
click at [405, 528] on button "Send message now" at bounding box center [615, 534] width 481 height 41
